Goal: Task Accomplishment & Management: Use online tool/utility

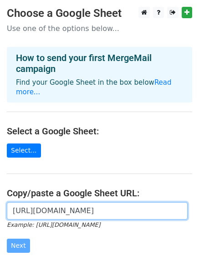
click at [36, 203] on input "https://docs.google.com/spreadsheets/d/1JaY2d8pvy6Qc84R8-z-II90Ks7C8S4nDJ7_WHPg…" at bounding box center [97, 211] width 181 height 17
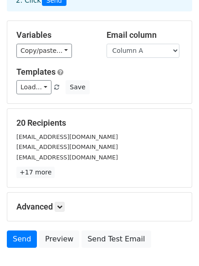
scroll to position [88, 0]
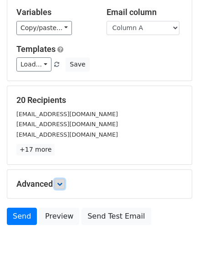
click at [62, 182] on icon at bounding box center [59, 184] width 5 height 5
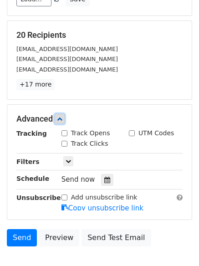
scroll to position [203, 0]
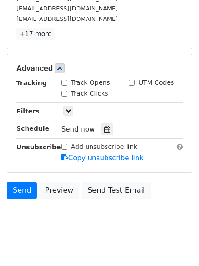
click at [65, 82] on input "Track Opens" at bounding box center [65, 83] width 6 height 6
checkbox input "true"
click at [65, 92] on input "Track Clicks" at bounding box center [65, 94] width 6 height 6
checkbox input "true"
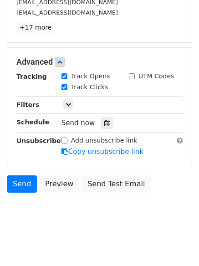
scroll to position [213, 0]
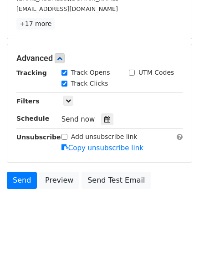
click at [109, 123] on div "Send now" at bounding box center [115, 120] width 107 height 12
click at [105, 118] on icon at bounding box center [107, 119] width 6 height 6
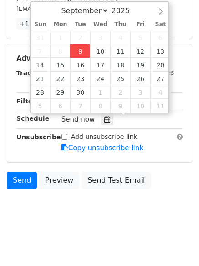
type input "2025-09-09 15:46"
type input "03"
type input "46"
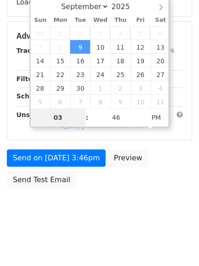
scroll to position [199, 0]
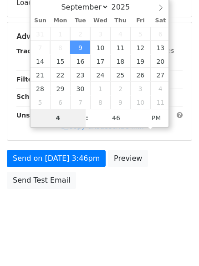
type input "4"
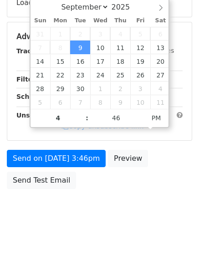
type input "2025-09-09 16:46"
type input "04"
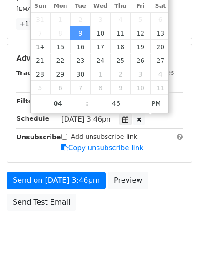
click at [112, 119] on span "Tue, Sep 9, 3:46pm" at bounding box center [88, 119] width 52 height 8
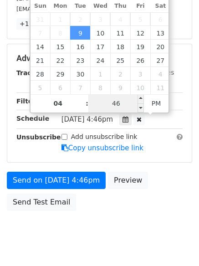
click at [109, 99] on input "46" at bounding box center [116, 103] width 56 height 18
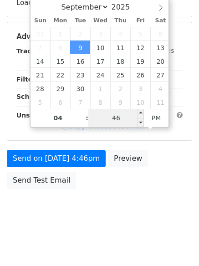
type input "1"
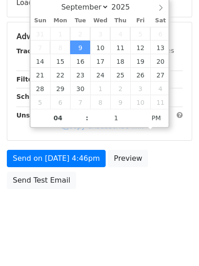
type input "2025-09-09 16:01"
click at [95, 232] on html "New Campaign Daily emails left: 50 Google Sheet: Untitled spreadsheet 1. Write …" at bounding box center [99, 34] width 199 height 466
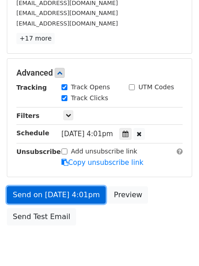
click at [52, 192] on link "Send on Sep 9 at 4:01pm" at bounding box center [56, 195] width 99 height 17
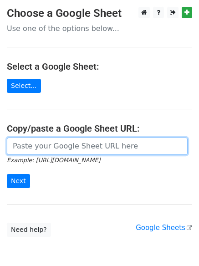
click at [58, 144] on input "url" at bounding box center [97, 146] width 181 height 17
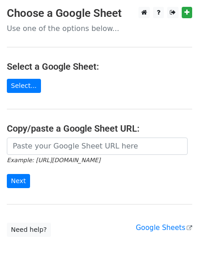
click at [78, 166] on form "Example: [URL][DOMAIN_NAME] Next" at bounding box center [100, 163] width 186 height 51
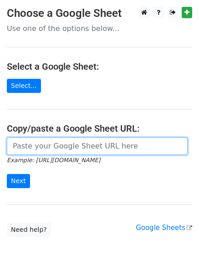
click at [62, 145] on input "url" at bounding box center [97, 146] width 181 height 17
type input "[URL][DOMAIN_NAME]"
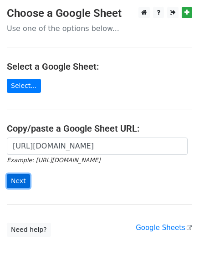
click at [21, 180] on input "Next" at bounding box center [18, 181] width 23 height 14
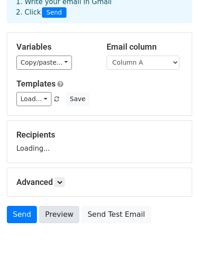
scroll to position [88, 0]
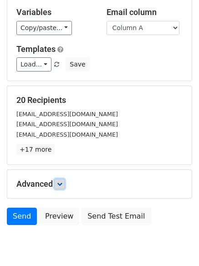
click at [63, 181] on link at bounding box center [60, 184] width 10 height 10
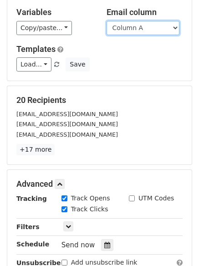
click at [136, 29] on select "Column A Column B Column C Column D Column E Column F" at bounding box center [143, 28] width 73 height 14
select select "Column B"
click at [107, 21] on select "Column A Column B Column C Column D Column E Column F" at bounding box center [143, 28] width 73 height 14
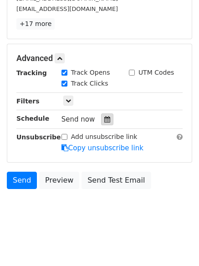
scroll to position [177, 0]
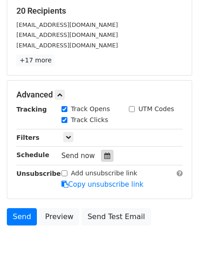
click at [101, 150] on div at bounding box center [107, 156] width 12 height 12
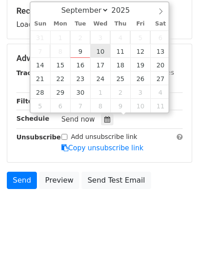
type input "2025-09-10 12:00"
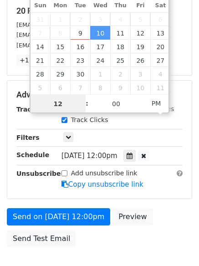
scroll to position [0, 0]
type input "5"
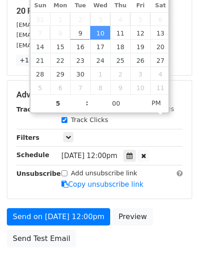
type input "2025-09-10 17:00"
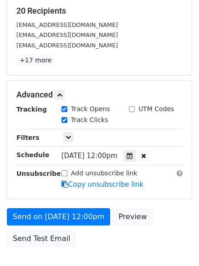
click at [64, 207] on form "Variables Copy/paste... {{Column A}} {{Column B}} {{Column C}} {{Column D}} {{C…" at bounding box center [100, 80] width 186 height 344
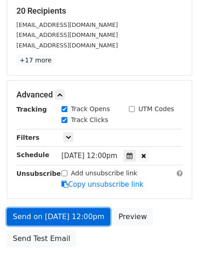
click at [64, 213] on link "Send on Sep 10 at 12:00pm" at bounding box center [59, 216] width 104 height 17
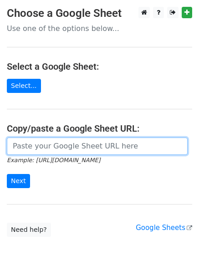
click at [45, 144] on input "url" at bounding box center [97, 146] width 181 height 17
type input "https://docs.google.com/spreadsheets/d/1JaY2d8pvy6Qc84R8-z-II90Ks7C8S4nDJ7_WHPg…"
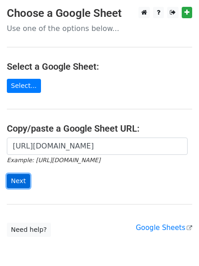
click at [19, 180] on input "Next" at bounding box center [18, 181] width 23 height 14
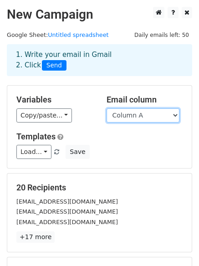
click at [126, 118] on select "Column A Column B Column C Column D Column E Column F" at bounding box center [143, 116] width 73 height 14
select select "Column C"
click at [107, 109] on select "Column A Column B Column C Column D Column E Column F" at bounding box center [143, 116] width 73 height 14
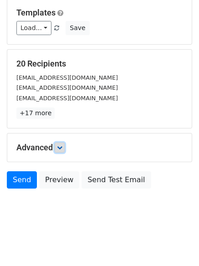
click at [60, 149] on icon at bounding box center [59, 147] width 5 height 5
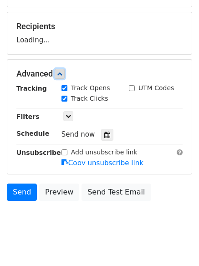
scroll to position [163, 0]
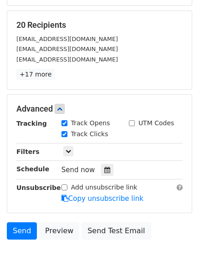
drag, startPoint x: 102, startPoint y: 135, endPoint x: 92, endPoint y: 133, distance: 10.2
click at [101, 134] on label "Track Clicks" at bounding box center [89, 135] width 37 height 10
click at [104, 171] on icon at bounding box center [107, 170] width 6 height 6
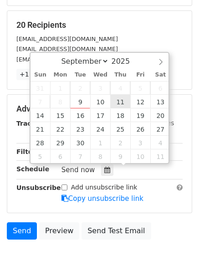
type input "[DATE] 12:00"
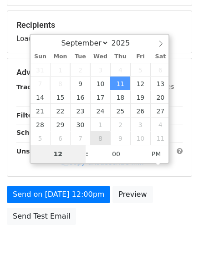
type input "6"
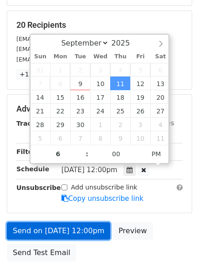
type input "2025-09-11 18:00"
click at [59, 229] on link "Send on Sep 11 at 12:00pm" at bounding box center [59, 231] width 104 height 17
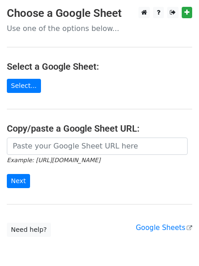
click at [38, 156] on icon "Example: [URL][DOMAIN_NAME]" at bounding box center [54, 160] width 94 height 8
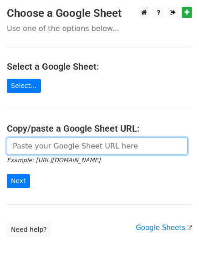
click at [41, 149] on input "url" at bounding box center [97, 146] width 181 height 17
type input "[URL][DOMAIN_NAME]"
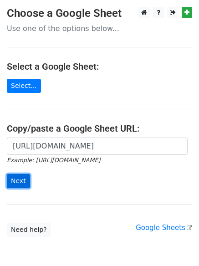
click at [13, 178] on input "Next" at bounding box center [18, 181] width 23 height 14
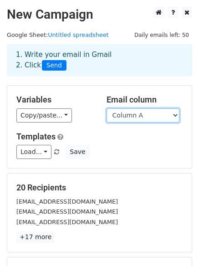
drag, startPoint x: 0, startPoint y: 0, endPoint x: 133, endPoint y: 115, distance: 175.9
click at [133, 115] on select "Column A Column B Column C Column D Column E Column F" at bounding box center [143, 116] width 73 height 14
select select "Column D"
click at [107, 109] on select "Column A Column B Column C Column D Column E Column F" at bounding box center [143, 116] width 73 height 14
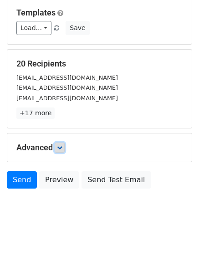
click at [60, 145] on icon at bounding box center [59, 147] width 5 height 5
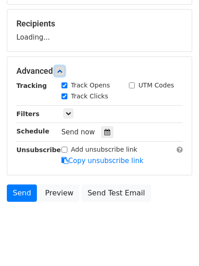
scroll to position [165, 0]
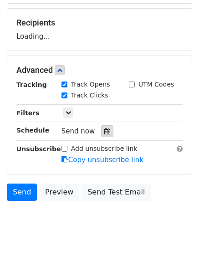
click at [104, 131] on icon at bounding box center [107, 131] width 6 height 6
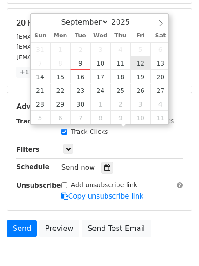
type input "2025-09-12 12:00"
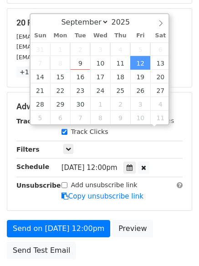
scroll to position [0, 0]
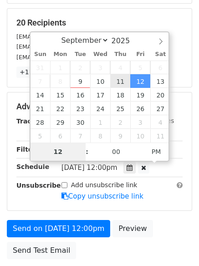
type input "7"
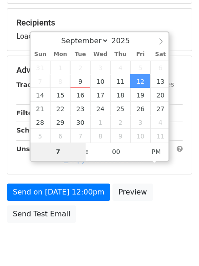
scroll to position [199, 0]
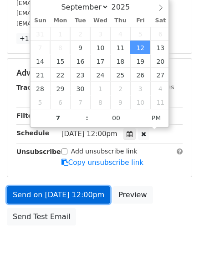
type input "2025-09-12 19:00"
click at [52, 193] on link "Send on Sep 12 at 12:00pm" at bounding box center [59, 195] width 104 height 17
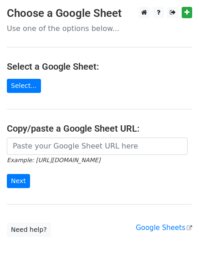
click at [54, 146] on input "url" at bounding box center [97, 146] width 181 height 17
click at [78, 172] on form "Example: https://docs.google.com/spreadsheets/d/abc/edit Next" at bounding box center [100, 163] width 186 height 51
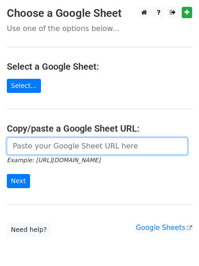
drag, startPoint x: 63, startPoint y: 147, endPoint x: 67, endPoint y: 154, distance: 7.6
click at [63, 147] on input "url" at bounding box center [97, 146] width 181 height 17
type input "https://docs.google.com/spreadsheets/d/1JaY2d8pvy6Qc84R8-z-II90Ks7C8S4nDJ7_WHPg…"
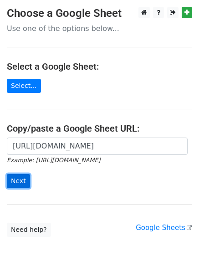
click at [13, 187] on input "Next" at bounding box center [18, 181] width 23 height 14
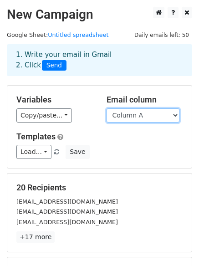
click at [131, 118] on select "Column A Column B Column C Column D Column E Column F" at bounding box center [143, 116] width 73 height 14
select select "Column E"
click at [107, 109] on select "Column A Column B Column C Column D Column E Column F" at bounding box center [143, 116] width 73 height 14
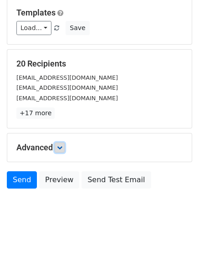
click at [64, 143] on link at bounding box center [60, 148] width 10 height 10
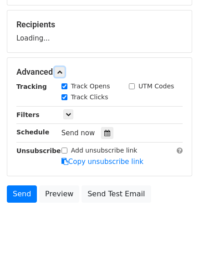
scroll to position [164, 0]
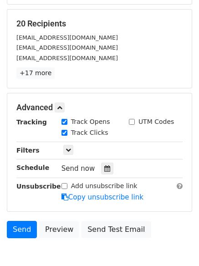
click at [106, 177] on div "Tracking Track Opens UTM Codes Track Clicks Filters Only include spreadsheet ro…" at bounding box center [99, 159] width 167 height 85
click at [104, 167] on icon at bounding box center [107, 169] width 6 height 6
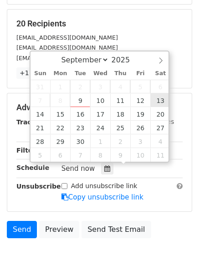
type input "2025-09-13 12:00"
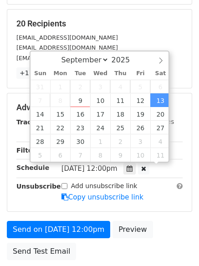
scroll to position [0, 0]
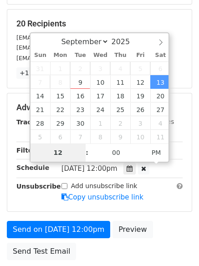
type input "8"
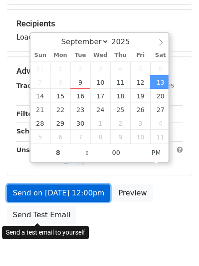
type input "2025-09-13 20:00"
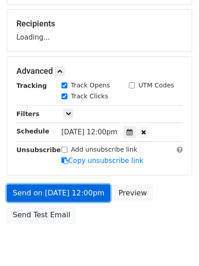
click at [49, 189] on link "Send on Sep 13 at 12:00pm" at bounding box center [59, 193] width 104 height 17
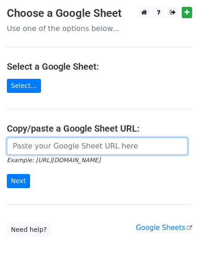
click at [33, 146] on input "url" at bounding box center [97, 146] width 181 height 17
type input "[URL][DOMAIN_NAME]"
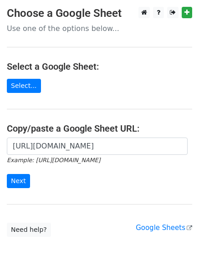
click at [3, 184] on div "[URL][DOMAIN_NAME] Example: [URL][DOMAIN_NAME] Next" at bounding box center [99, 168] width 199 height 60
click at [18, 181] on input "Next" at bounding box center [18, 181] width 23 height 14
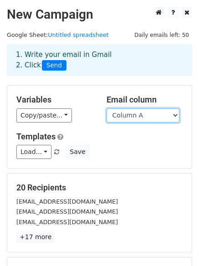
click at [152, 115] on select "Column A Column B Column C Column D Column E Column F" at bounding box center [143, 116] width 73 height 14
select select "Column F"
click at [107, 109] on select "Column A Column B Column C Column D Column E Column F" at bounding box center [143, 116] width 73 height 14
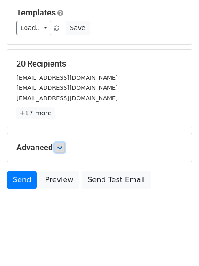
click at [61, 152] on link at bounding box center [60, 148] width 10 height 10
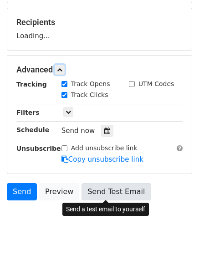
scroll to position [166, 0]
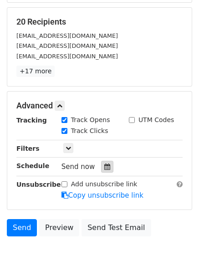
drag, startPoint x: 106, startPoint y: 173, endPoint x: 107, endPoint y: 168, distance: 4.8
click at [106, 172] on div at bounding box center [107, 167] width 12 height 12
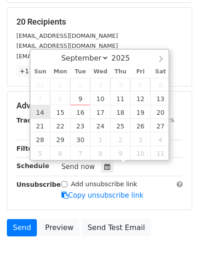
type input "[DATE] 12:00"
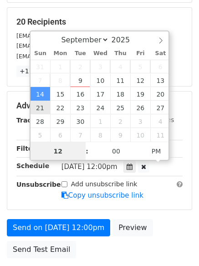
scroll to position [0, 0]
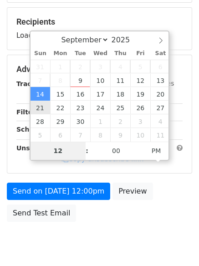
type input "9"
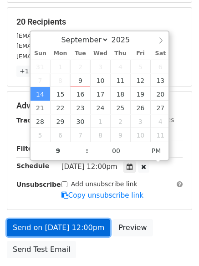
type input "[DATE] 21:00"
click at [62, 231] on link "Send on [DATE] 12:00pm" at bounding box center [59, 227] width 104 height 17
